Goal: Task Accomplishment & Management: Manage account settings

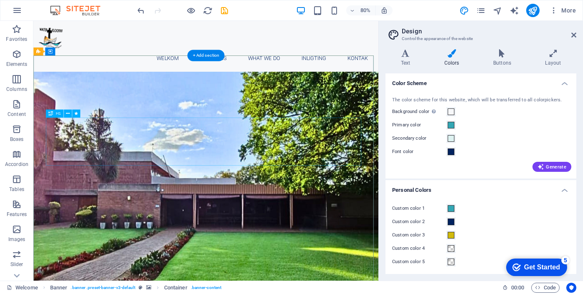
click at [452, 111] on span at bounding box center [450, 112] width 7 height 7
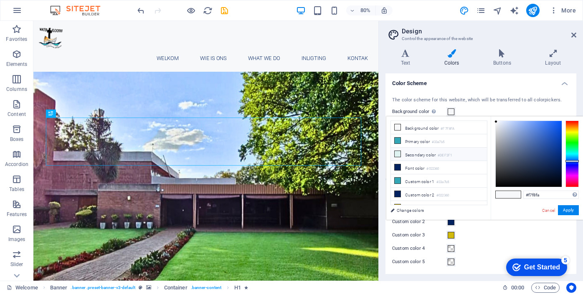
click at [398, 153] on icon at bounding box center [397, 154] width 6 height 6
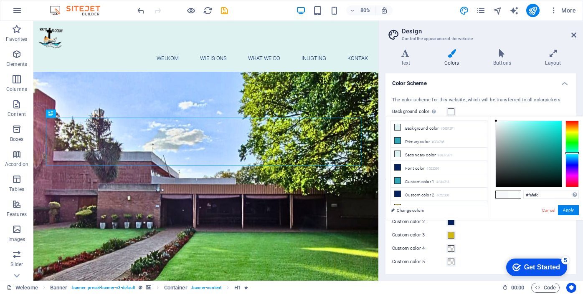
click at [496, 121] on div at bounding box center [528, 154] width 66 height 66
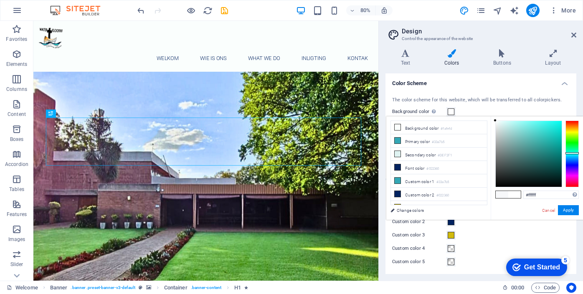
click at [493, 121] on div "#ffffff Supported formats #0852ed rgb(8, 82, 237) rgba(8, 82, 237, 90%) hsv(221…" at bounding box center [536, 228] width 92 height 225
click at [571, 212] on button "Apply" at bounding box center [568, 210] width 21 height 10
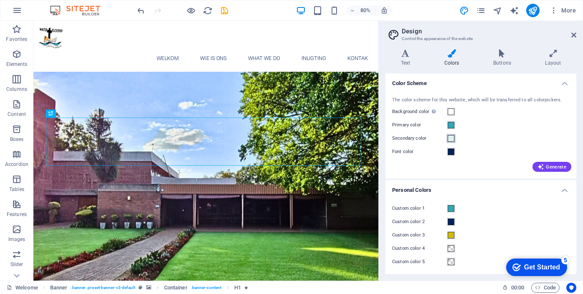
click at [451, 138] on span at bounding box center [450, 138] width 7 height 7
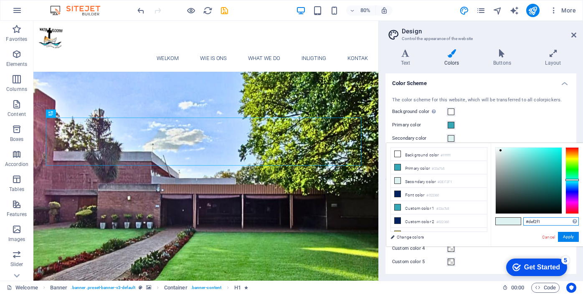
drag, startPoint x: 546, startPoint y: 222, endPoint x: 516, endPoint y: 220, distance: 30.6
click at [516, 220] on div "#def2f1 Supported formats #0852ed rgb(8, 82, 237) rgba(8, 82, 237, 90%) hsv(221…" at bounding box center [536, 255] width 92 height 225
click at [462, 119] on div "The color scheme for this website, which will be transferred to all colorpicker…" at bounding box center [481, 133] width 194 height 91
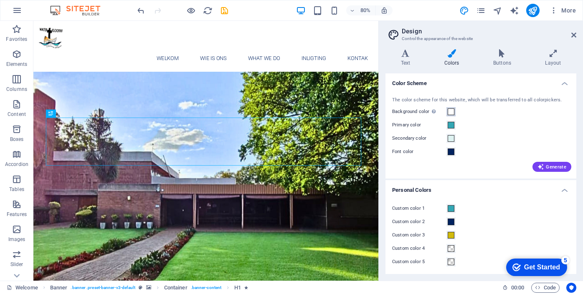
click at [451, 114] on span at bounding box center [450, 112] width 7 height 7
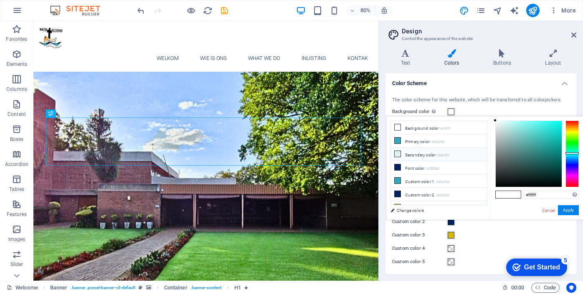
click at [397, 154] on icon at bounding box center [397, 154] width 6 height 6
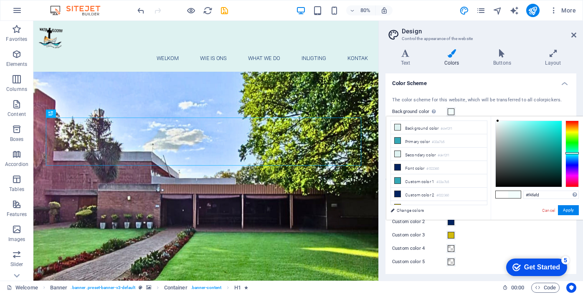
click at [498, 121] on div at bounding box center [528, 154] width 66 height 66
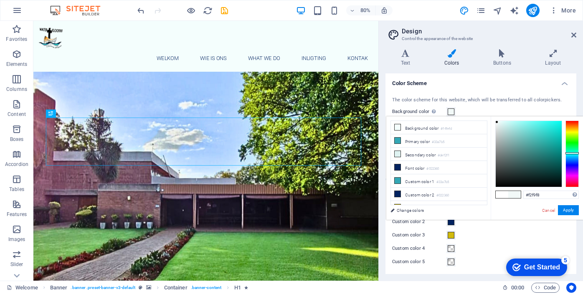
click at [497, 122] on div at bounding box center [528, 154] width 66 height 66
type input "#f1f2f2"
click at [495, 124] on div at bounding box center [528, 154] width 66 height 66
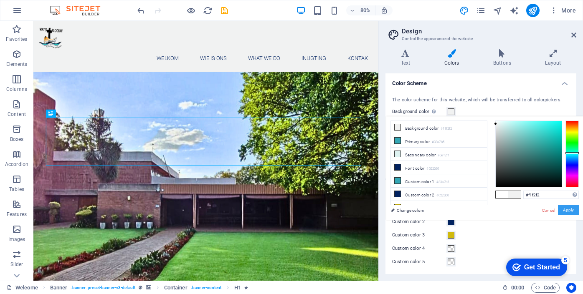
click at [566, 209] on button "Apply" at bounding box center [568, 210] width 21 height 10
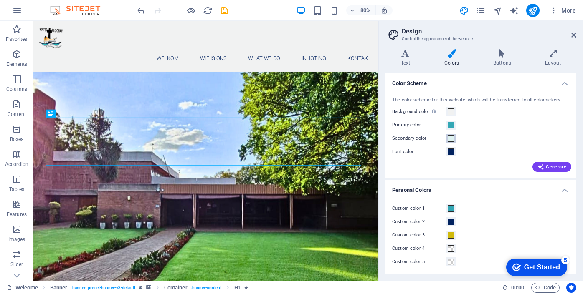
click at [451, 139] on span at bounding box center [450, 138] width 7 height 7
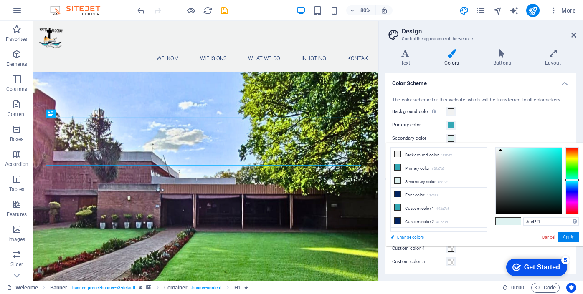
click at [394, 236] on link "Change colors" at bounding box center [434, 237] width 97 height 10
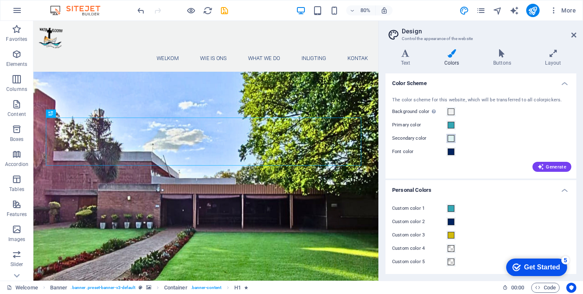
click at [451, 141] on span at bounding box center [450, 138] width 7 height 7
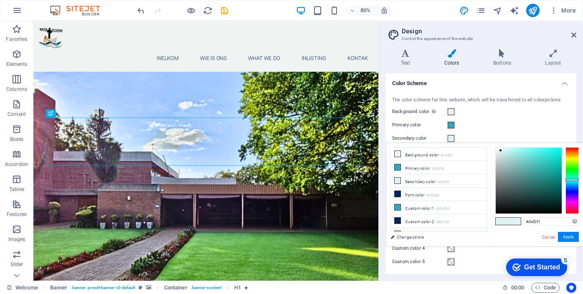
click at [415, 228] on li "Custom color 3 #d1ba0c" at bounding box center [439, 234] width 96 height 13
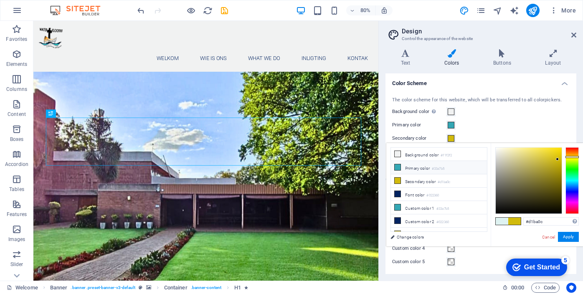
click at [412, 170] on li "Primary color #33a7b5" at bounding box center [439, 167] width 96 height 13
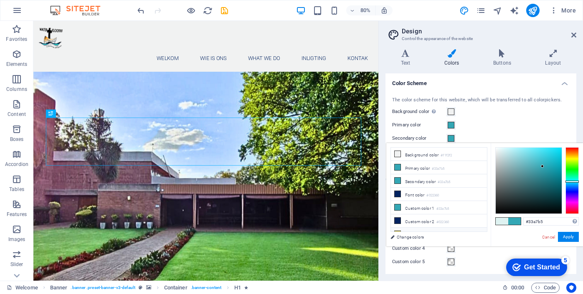
click at [417, 230] on li "Custom color 3 #d1ba0c" at bounding box center [439, 234] width 96 height 13
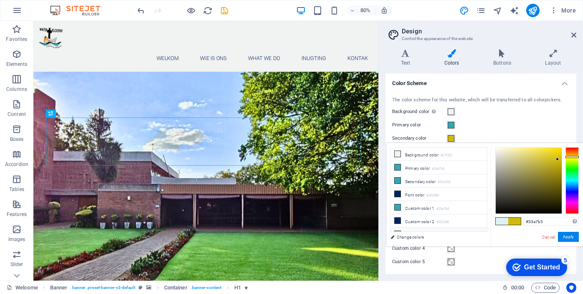
type input "#d1ba0c"
click at [547, 236] on link "Cancel" at bounding box center [548, 237] width 15 height 6
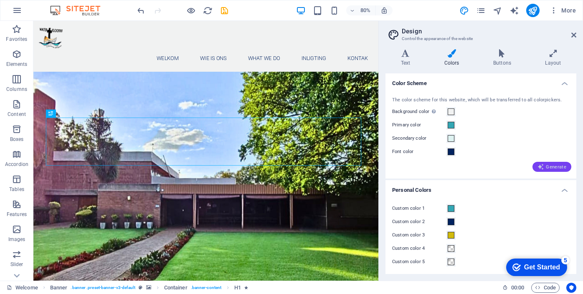
click at [551, 168] on span "Generate" at bounding box center [551, 167] width 29 height 7
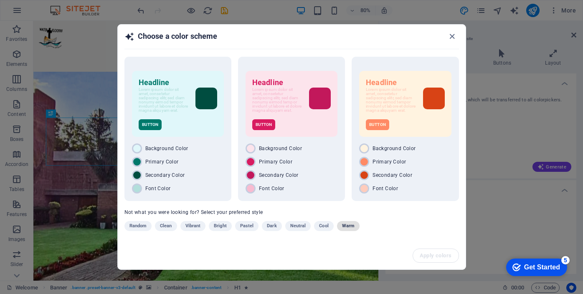
click at [354, 231] on button "Warm" at bounding box center [348, 226] width 23 height 10
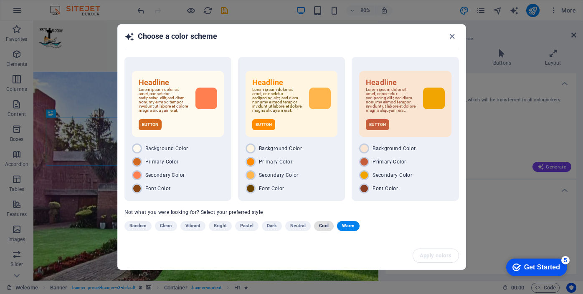
click at [325, 231] on span "Cool" at bounding box center [323, 226] width 9 height 10
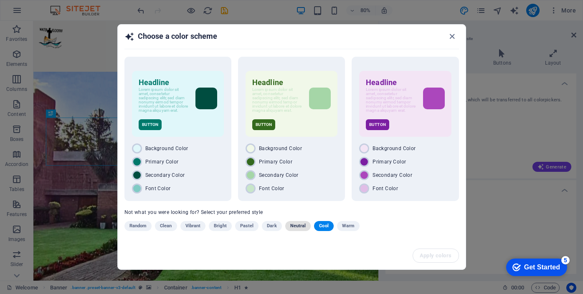
click at [301, 229] on span "Neutral" at bounding box center [298, 226] width 16 height 10
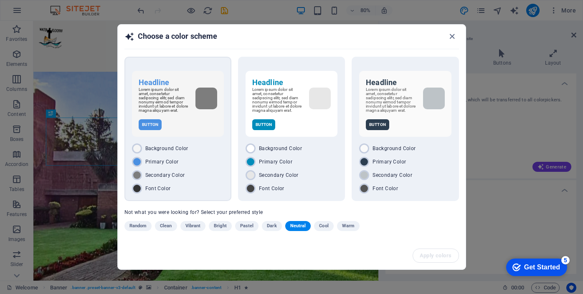
click at [209, 175] on div "Secondary Color" at bounding box center [178, 175] width 92 height 10
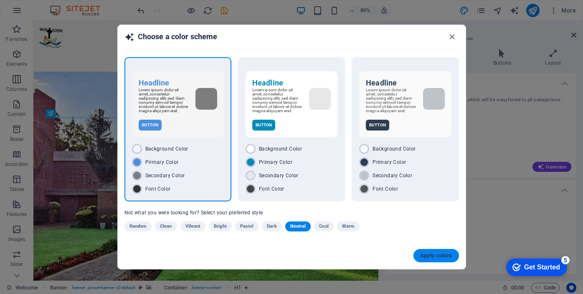
click at [434, 256] on span "Apply colors" at bounding box center [436, 256] width 32 height 7
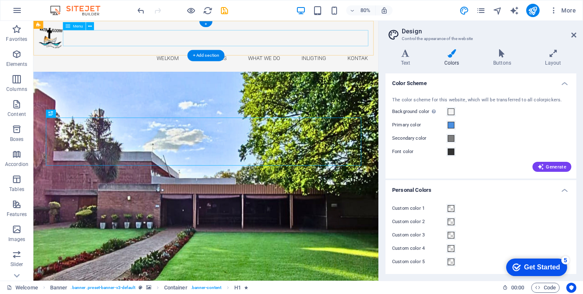
click at [318, 58] on nav "Welkom Wie is ons What we do Inligting Kontak" at bounding box center [249, 68] width 418 height 20
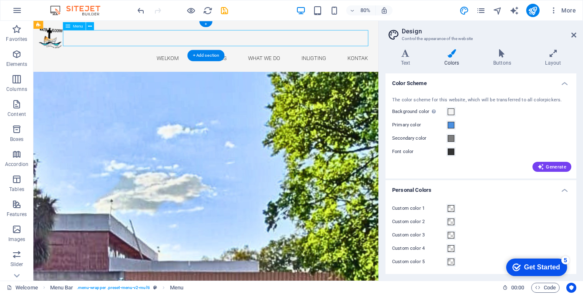
select select
select select "1"
select select
select select "2"
select select
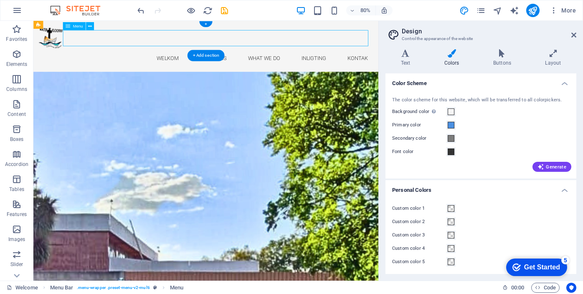
select select "3"
select select
select select "4"
select select
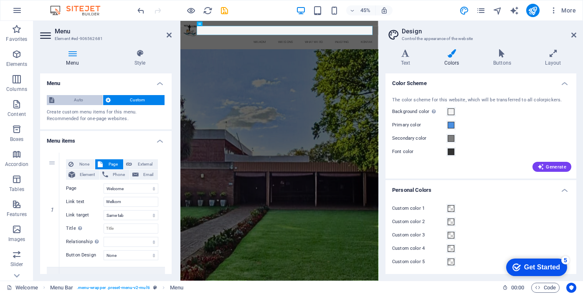
click at [73, 103] on span "Auto" at bounding box center [78, 100] width 43 height 10
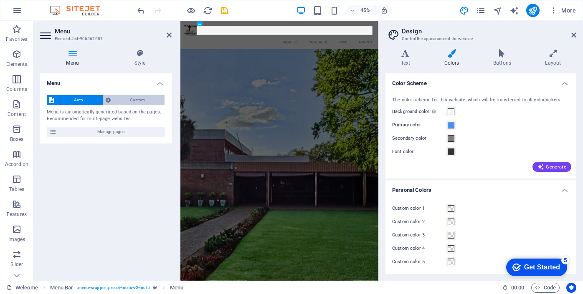
click at [121, 100] on span "Custom" at bounding box center [137, 100] width 49 height 10
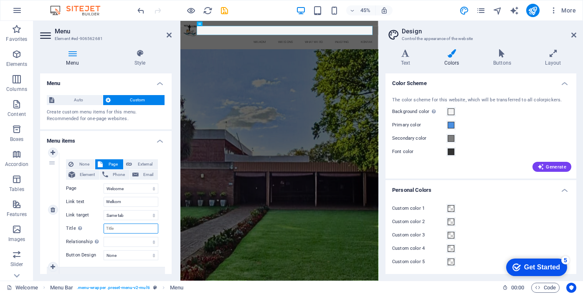
click at [131, 227] on input "Title Additional link description, should not be the same as the link text. The…" at bounding box center [131, 229] width 55 height 10
type input "We"
select select
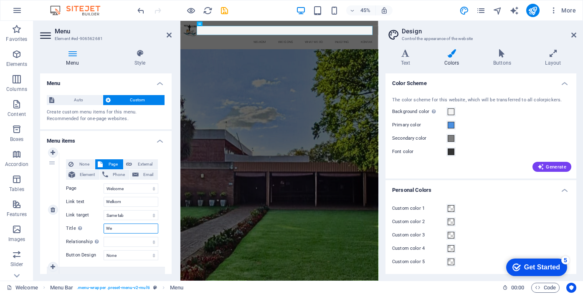
select select
type input "Welkom"
select select
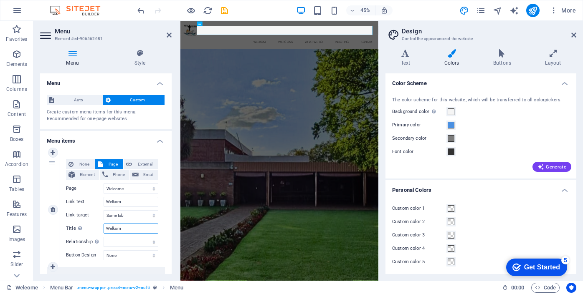
select select
type input "Welkom"
click at [127, 258] on select "None Default Primary Secondary" at bounding box center [131, 255] width 55 height 10
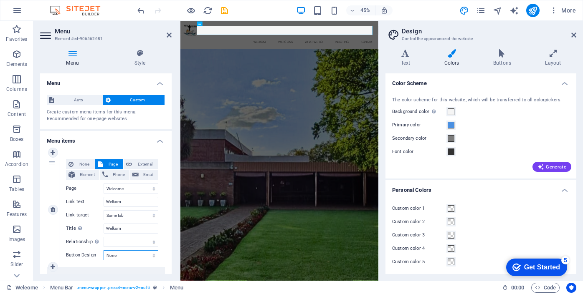
select select "primary"
click at [104, 250] on select "None Default Primary Secondary" at bounding box center [131, 255] width 55 height 10
select select
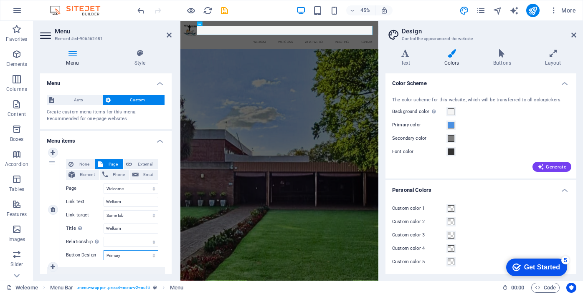
select select
click at [124, 254] on select "None Default Primary Secondary" at bounding box center [131, 255] width 55 height 10
select select "secondary"
click at [104, 250] on select "None Default Primary Secondary" at bounding box center [131, 255] width 55 height 10
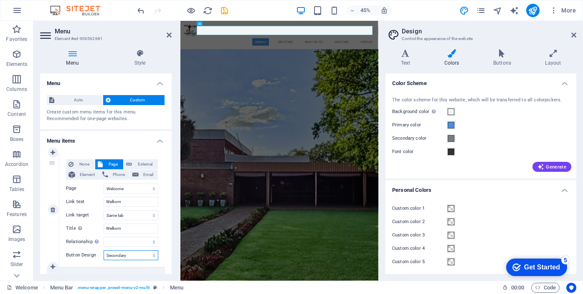
select select
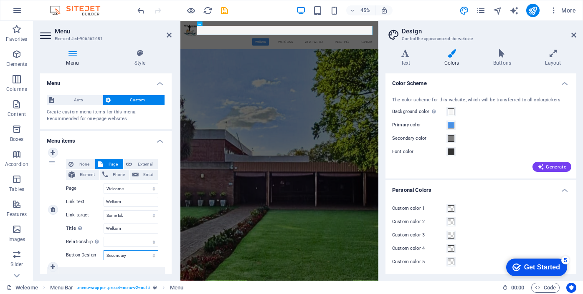
click at [149, 254] on select "None Default Primary Secondary" at bounding box center [131, 255] width 55 height 10
select select "default"
click at [104, 250] on select "None Default Primary Secondary" at bounding box center [131, 255] width 55 height 10
select select
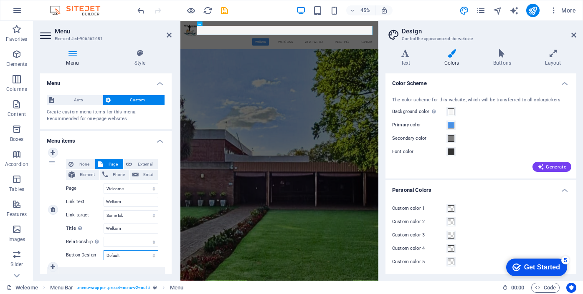
select select
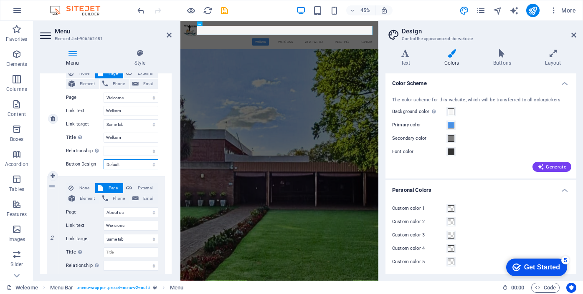
scroll to position [91, 0]
click at [130, 226] on input "Wie is ons" at bounding box center [131, 225] width 55 height 10
